Goal: Task Accomplishment & Management: Complete application form

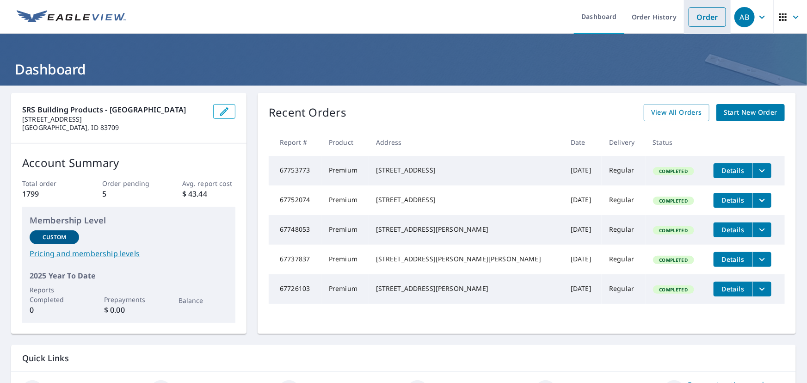
click at [701, 18] on link "Order" at bounding box center [707, 16] width 37 height 19
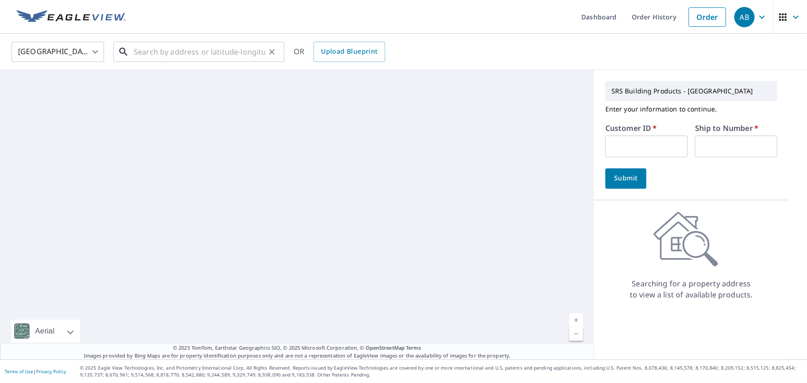
click at [179, 46] on input "text" at bounding box center [200, 52] width 132 height 26
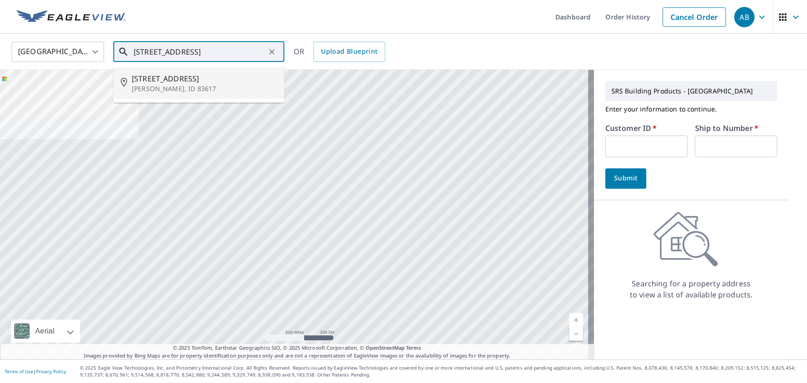
click at [184, 74] on span "[STREET_ADDRESS]" at bounding box center [204, 78] width 145 height 11
type input "[STREET_ADDRESS][PERSON_NAME]"
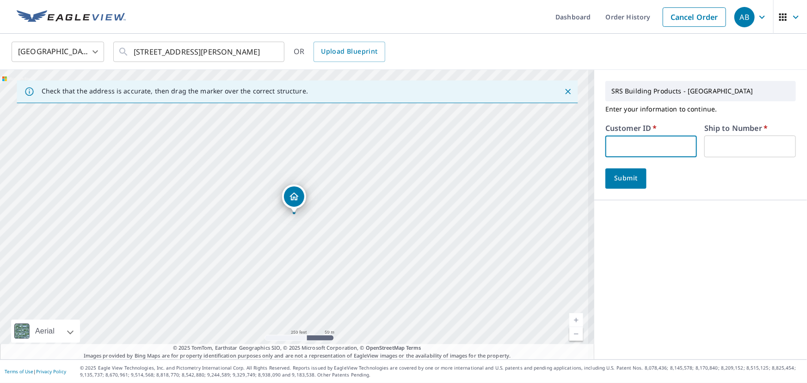
click at [620, 139] on input "text" at bounding box center [651, 147] width 92 height 22
type input "moo326"
click at [745, 144] on input "text" at bounding box center [750, 147] width 92 height 22
type input "1"
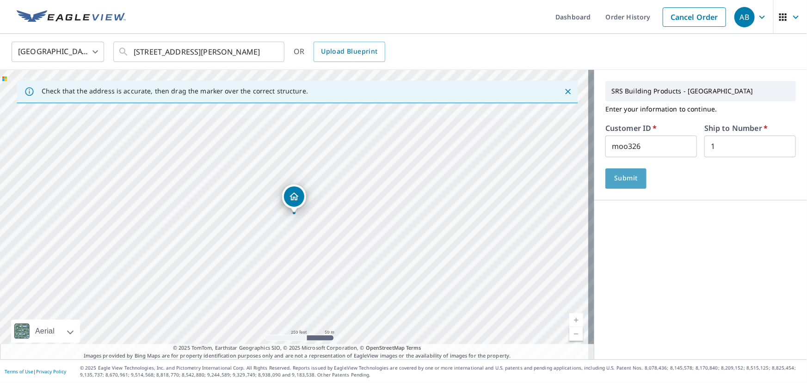
click at [617, 177] on span "Submit" at bounding box center [626, 179] width 26 height 12
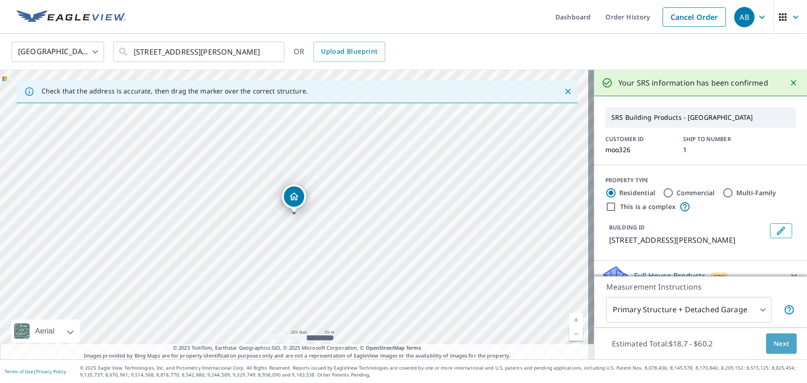
click at [781, 342] on span "Next" at bounding box center [782, 344] width 16 height 12
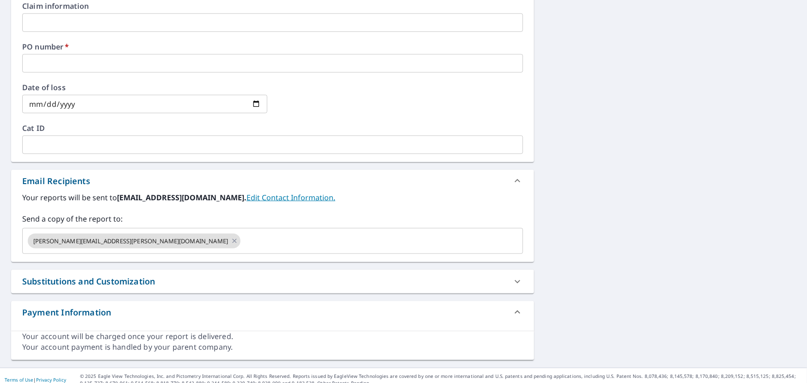
scroll to position [404, 0]
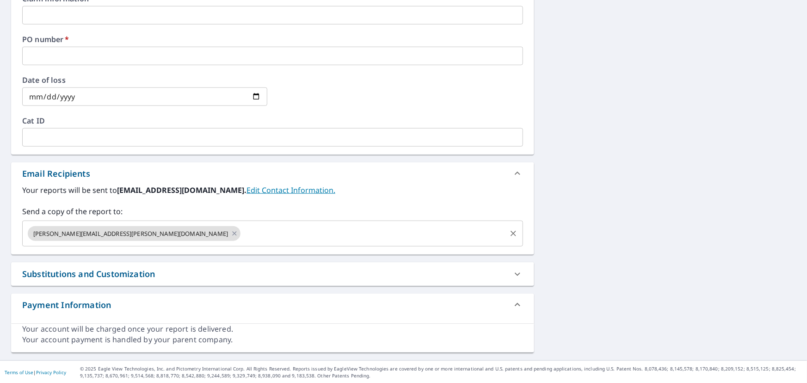
click at [232, 233] on icon at bounding box center [234, 233] width 4 height 4
checkbox input "true"
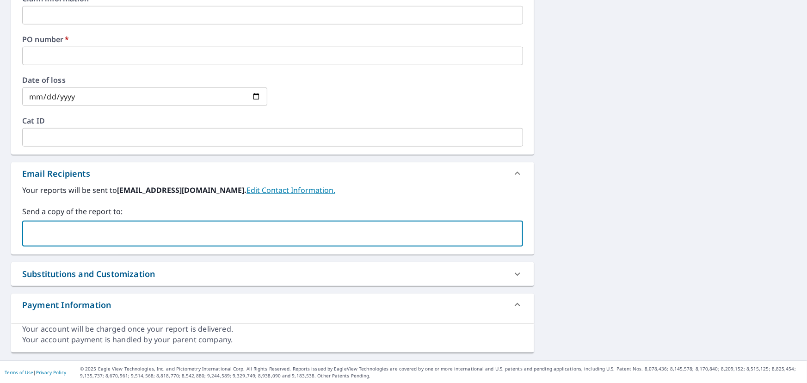
click at [97, 233] on input "text" at bounding box center [265, 234] width 479 height 18
paste input "[PERSON_NAME][EMAIL_ADDRESS][DOMAIN_NAME]"
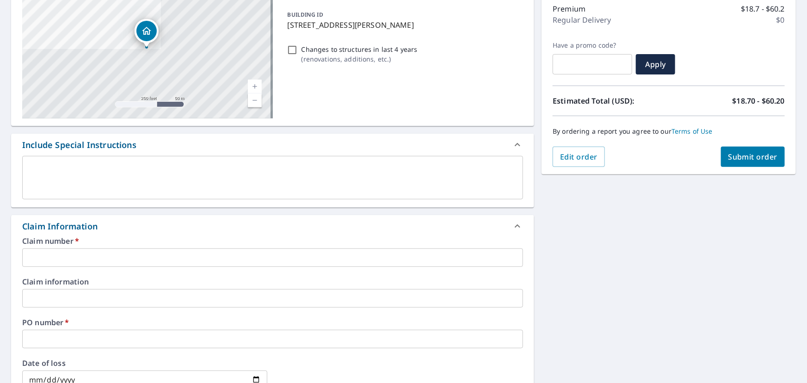
scroll to position [110, 0]
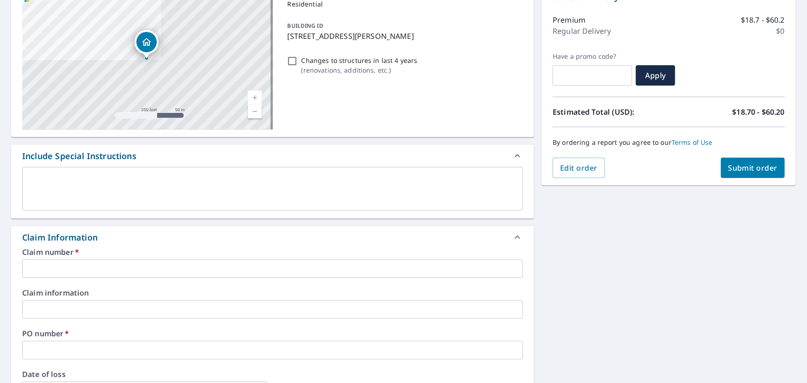
type input "[PERSON_NAME][EMAIL_ADDRESS][DOMAIN_NAME]"
drag, startPoint x: 286, startPoint y: 36, endPoint x: 435, endPoint y: 42, distance: 148.6
click at [435, 42] on div "BUILDING ID [STREET_ADDRESS]" at bounding box center [404, 30] width 240 height 29
checkbox input "true"
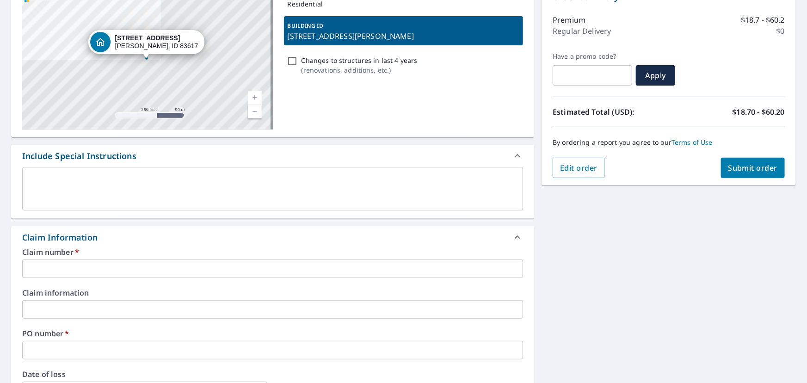
copy p "[STREET_ADDRESS][PERSON_NAME]"
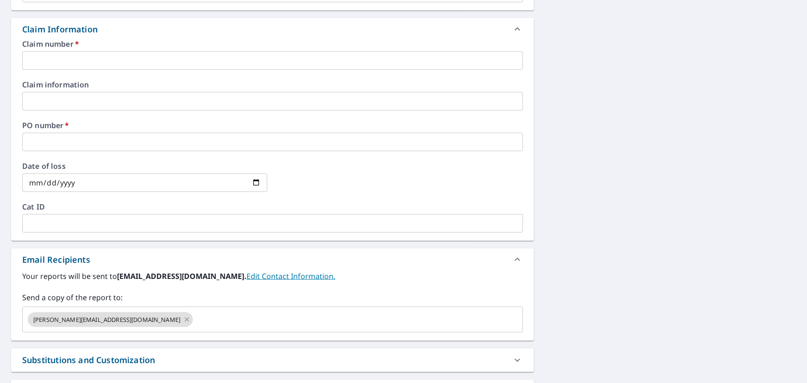
scroll to position [320, 0]
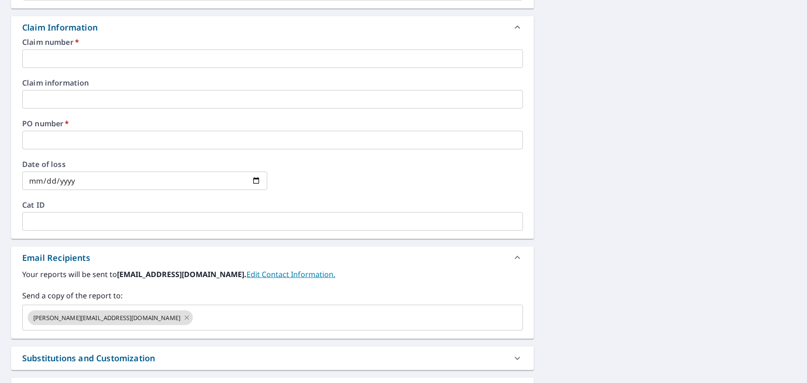
click at [64, 141] on input "text" at bounding box center [272, 140] width 501 height 18
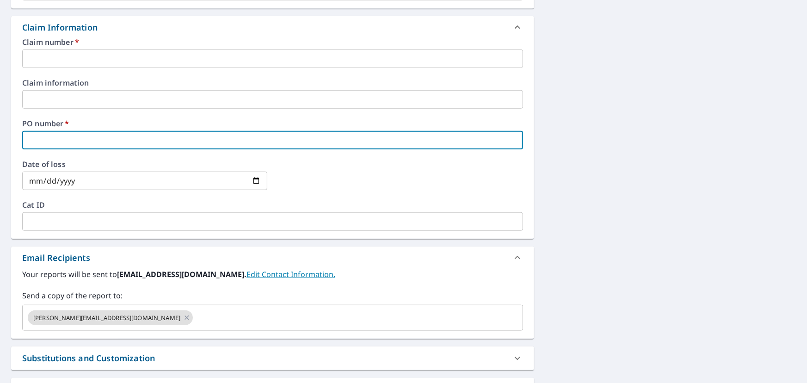
paste input "[STREET_ADDRESS][PERSON_NAME]"
type input "[STREET_ADDRESS][PERSON_NAME]"
checkbox input "true"
type input "[STREET_ADDRESS][PERSON_NAME]"
click at [63, 60] on input "text" at bounding box center [272, 58] width 501 height 18
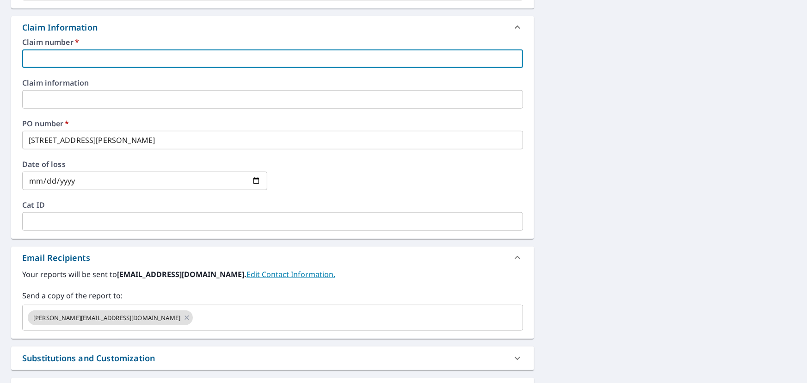
type input "moo326"
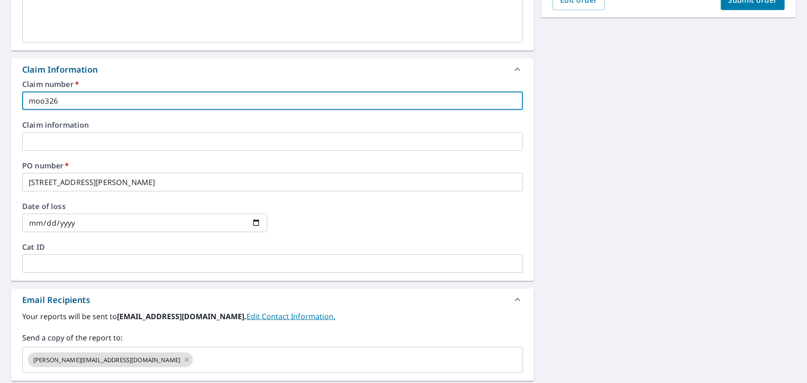
scroll to position [152, 0]
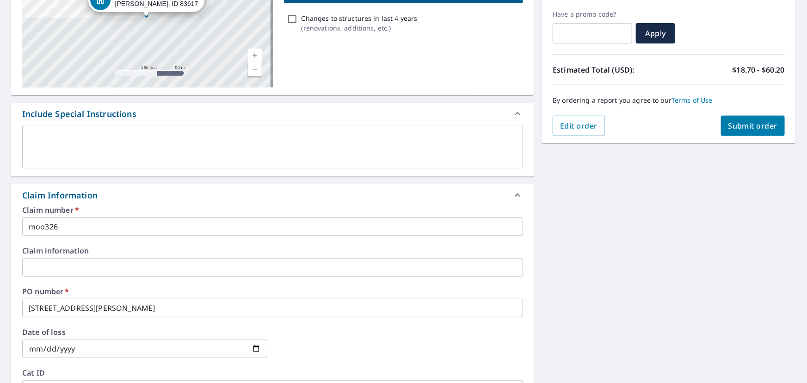
drag, startPoint x: 745, startPoint y: 125, endPoint x: 684, endPoint y: 242, distance: 132.0
click at [685, 242] on div "[STREET_ADDRESS][PERSON_NAME] A standard road map Aerial A detailed look from a…" at bounding box center [403, 273] width 807 height 678
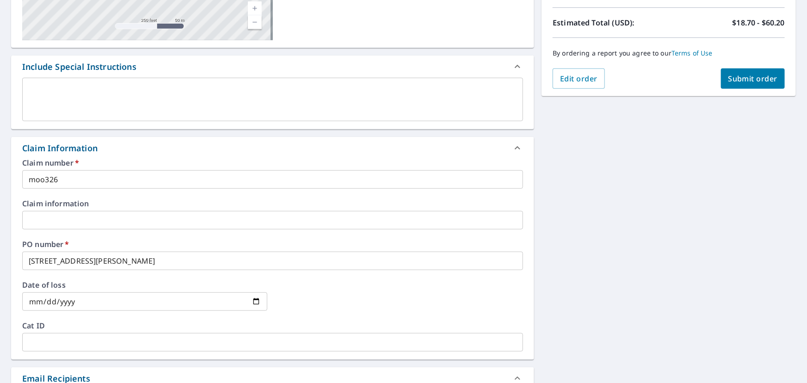
scroll to position [194, 0]
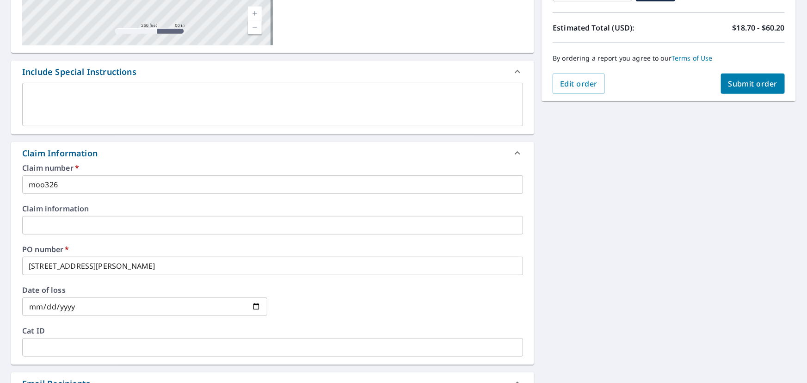
click at [735, 86] on span "Submit order" at bounding box center [752, 84] width 49 height 10
checkbox input "true"
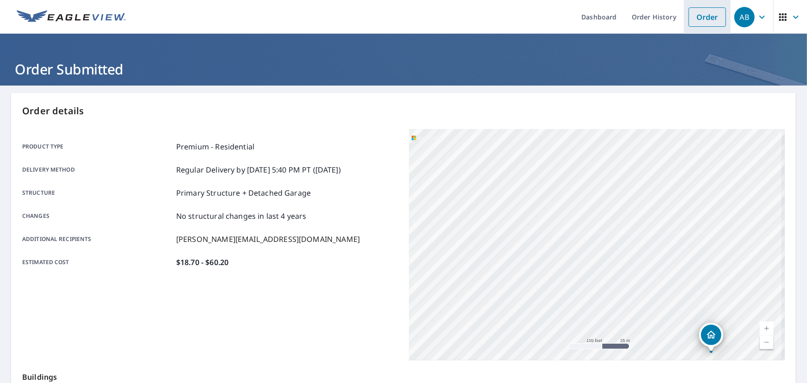
click at [699, 18] on link "Order" at bounding box center [707, 16] width 37 height 19
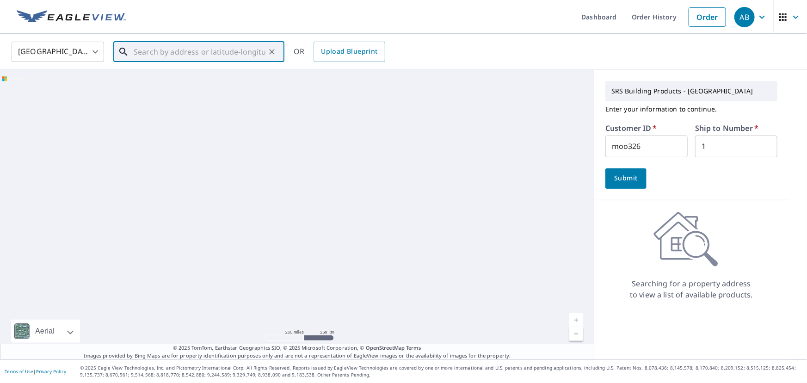
click at [221, 55] on input "text" at bounding box center [200, 52] width 132 height 26
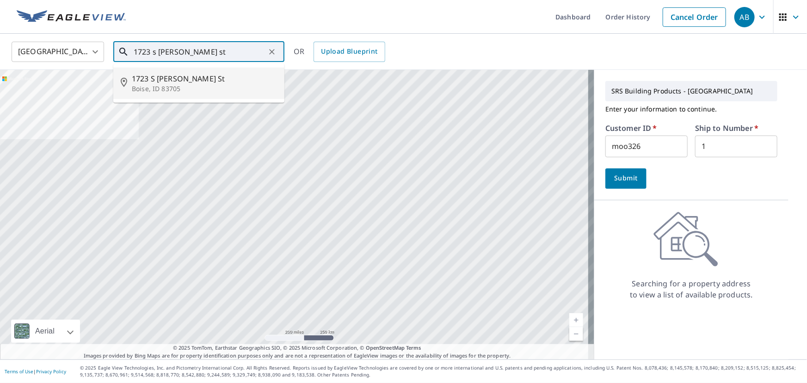
click at [180, 85] on p "Boise, ID 83705" at bounding box center [204, 88] width 145 height 9
type input "[STREET_ADDRESS][PERSON_NAME]"
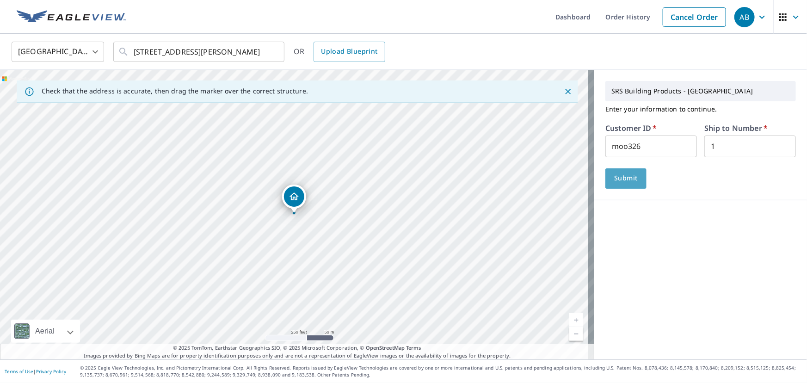
click at [613, 177] on span "Submit" at bounding box center [626, 179] width 26 height 12
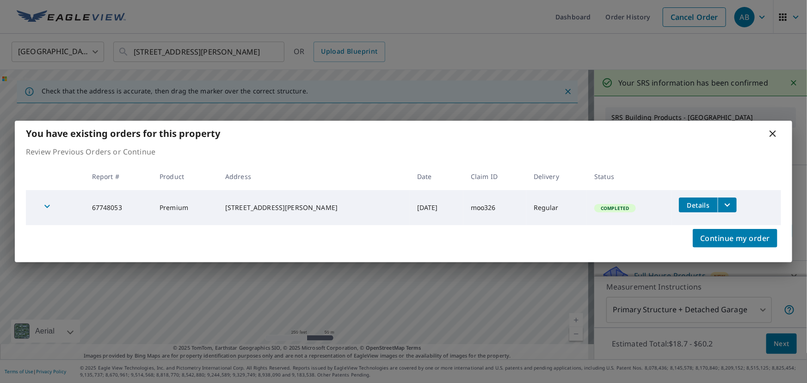
click at [772, 131] on icon at bounding box center [772, 133] width 11 height 11
